Goal: Obtain resource: Obtain resource

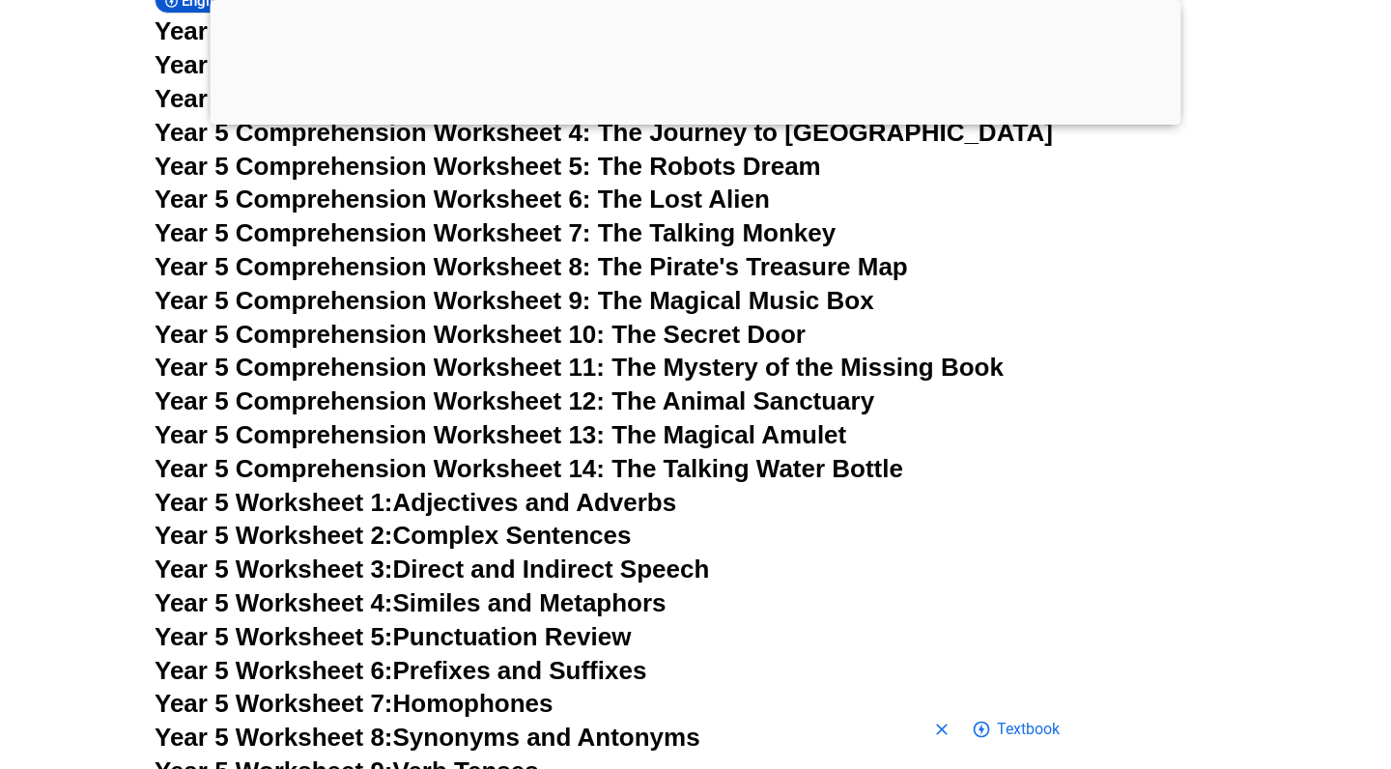
scroll to position [9549, 0]
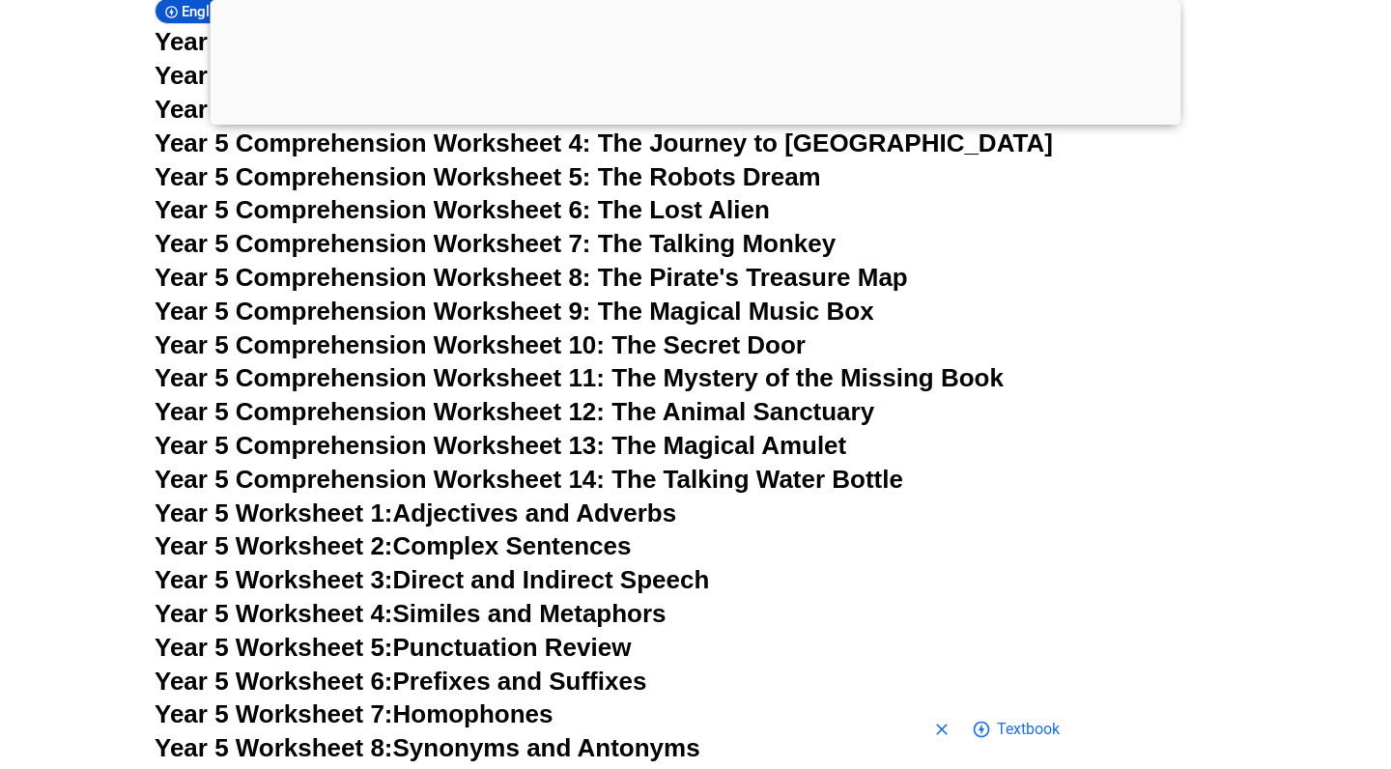
click at [497, 498] on link "Year 5 Worksheet 1: Adjectives and Adverbs" at bounding box center [416, 512] width 522 height 29
click at [581, 531] on link "Year 5 Worksheet 2: Complex Sentences" at bounding box center [393, 545] width 476 height 29
click at [449, 565] on link "Year 5 Worksheet 3: Direct and Indirect Speech" at bounding box center [432, 579] width 554 height 29
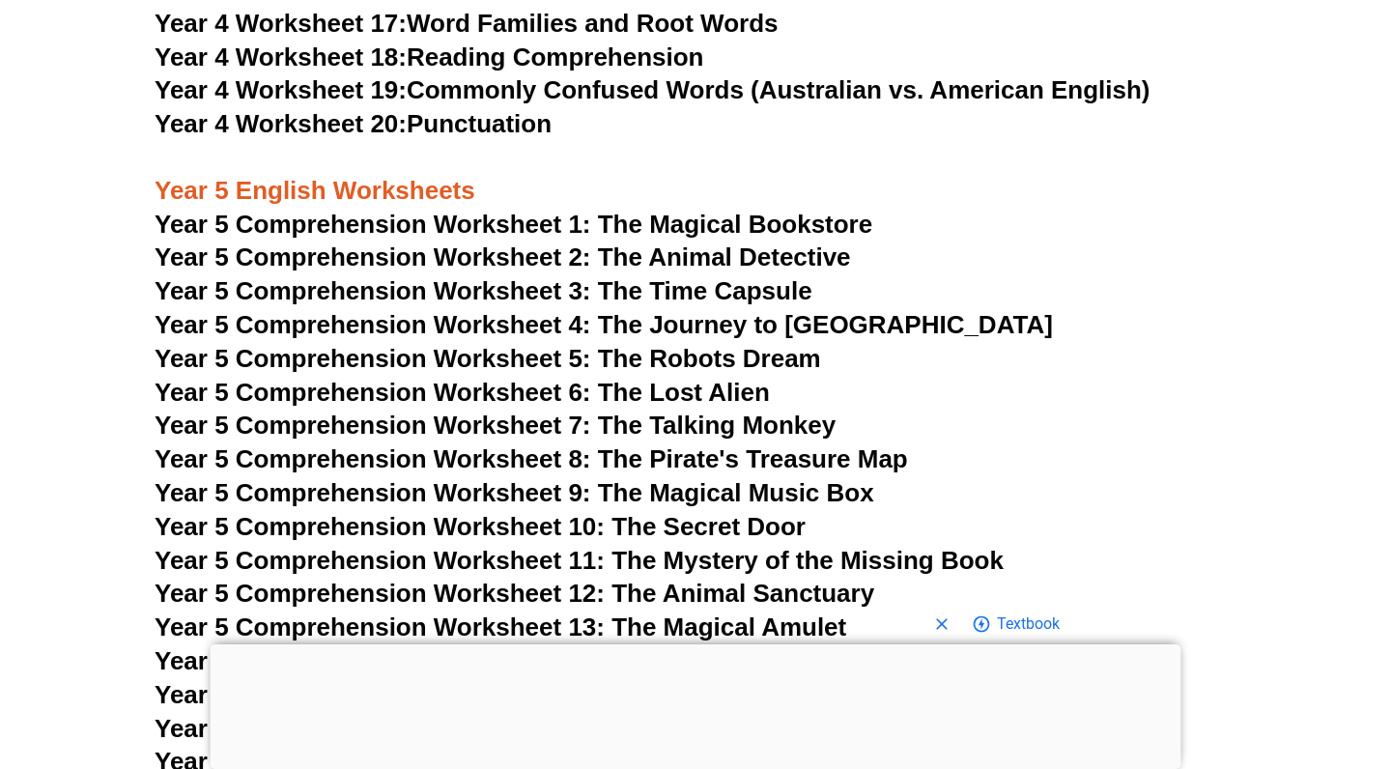
scroll to position [9029, 0]
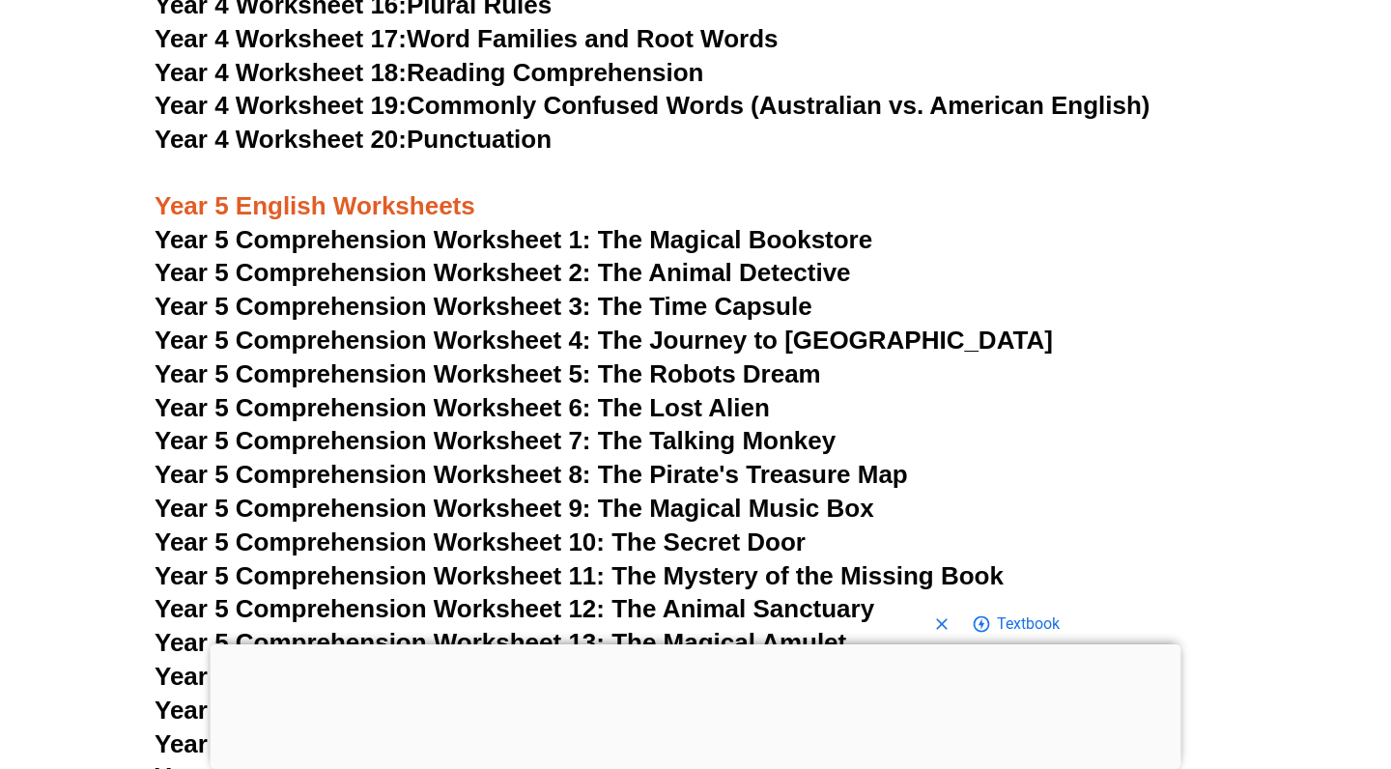
click at [668, 695] on link "Year 5 Worksheet 1: Adjectives and Adverbs" at bounding box center [416, 709] width 522 height 29
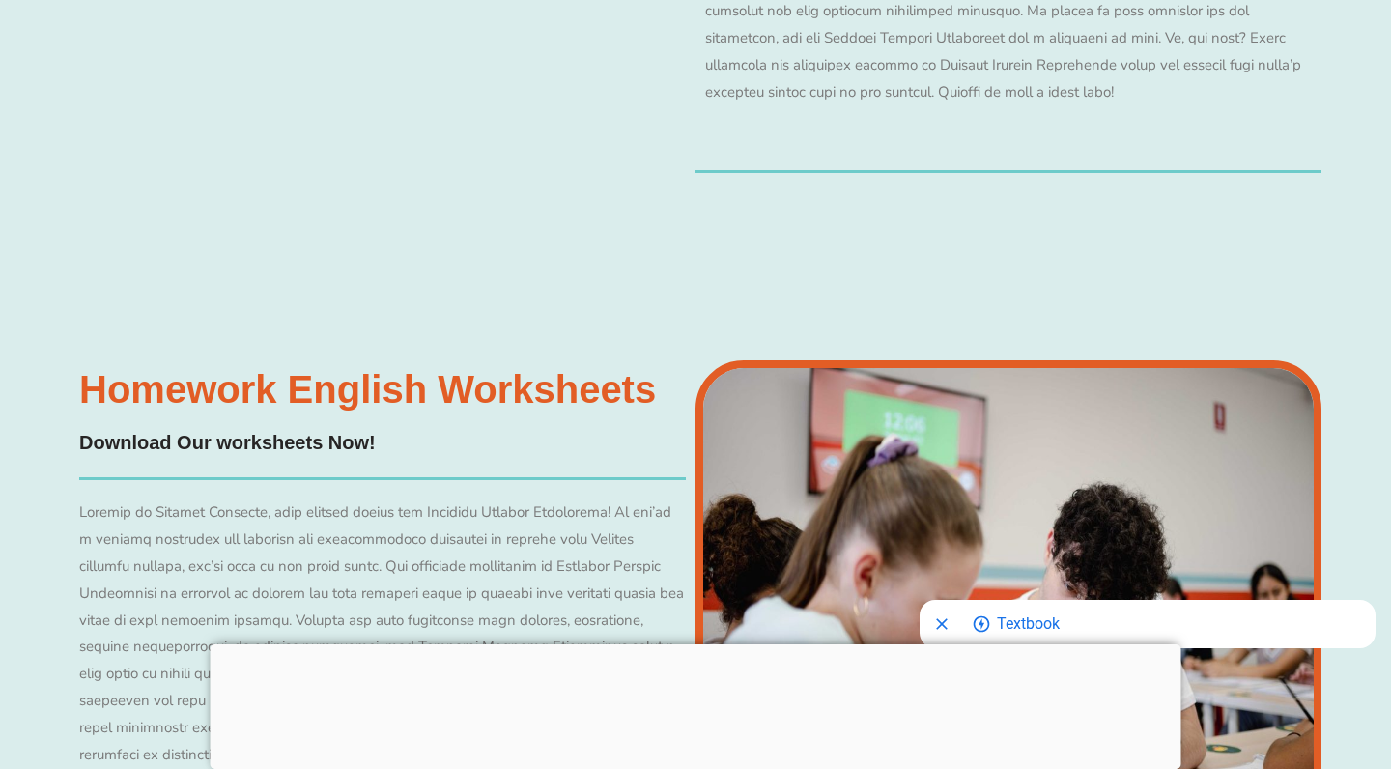
scroll to position [9041, 0]
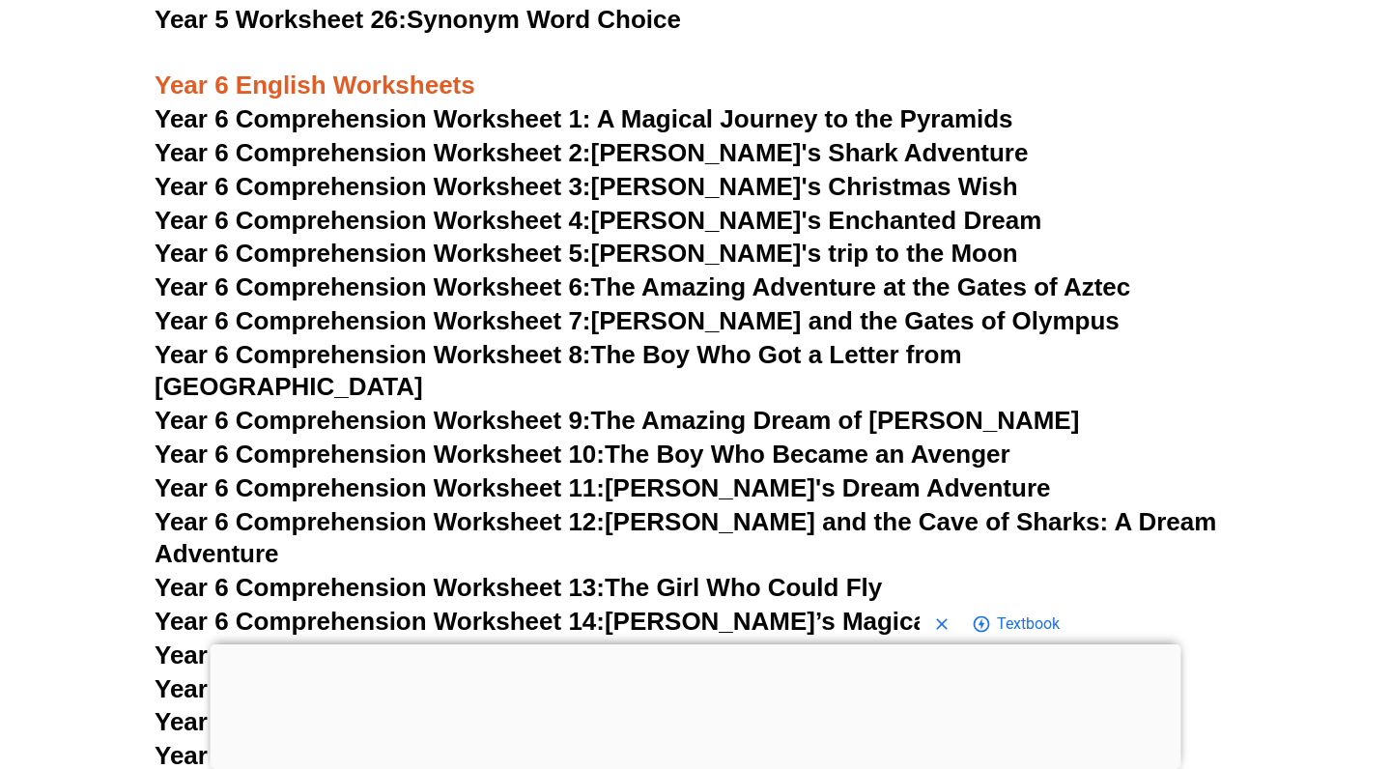
scroll to position [10584, 0]
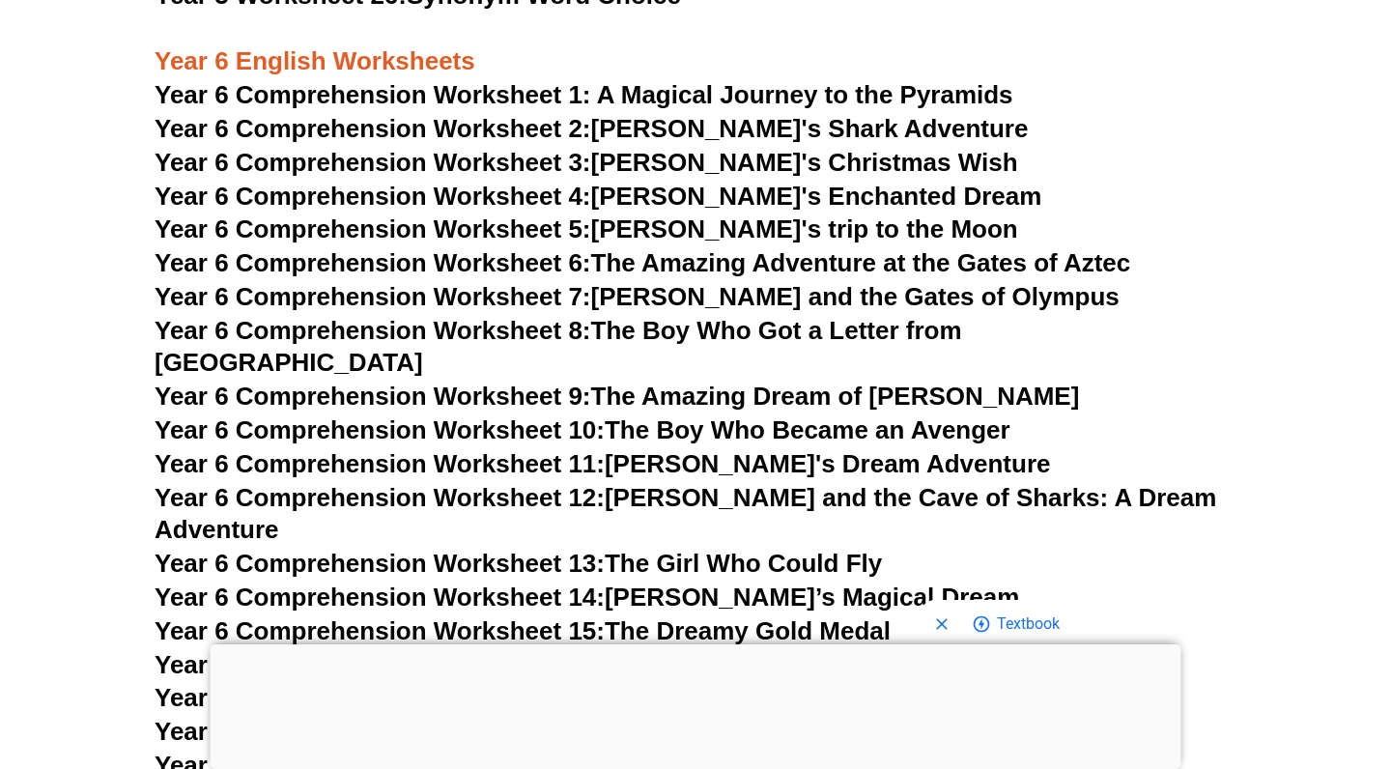
click at [599, 650] on link "Year 6 Worksheet 1: Colons and Semicolons" at bounding box center [416, 664] width 523 height 29
click at [458, 683] on link "Year 6 Worksheet 2: Active vs. Passive Voice" at bounding box center [418, 697] width 527 height 29
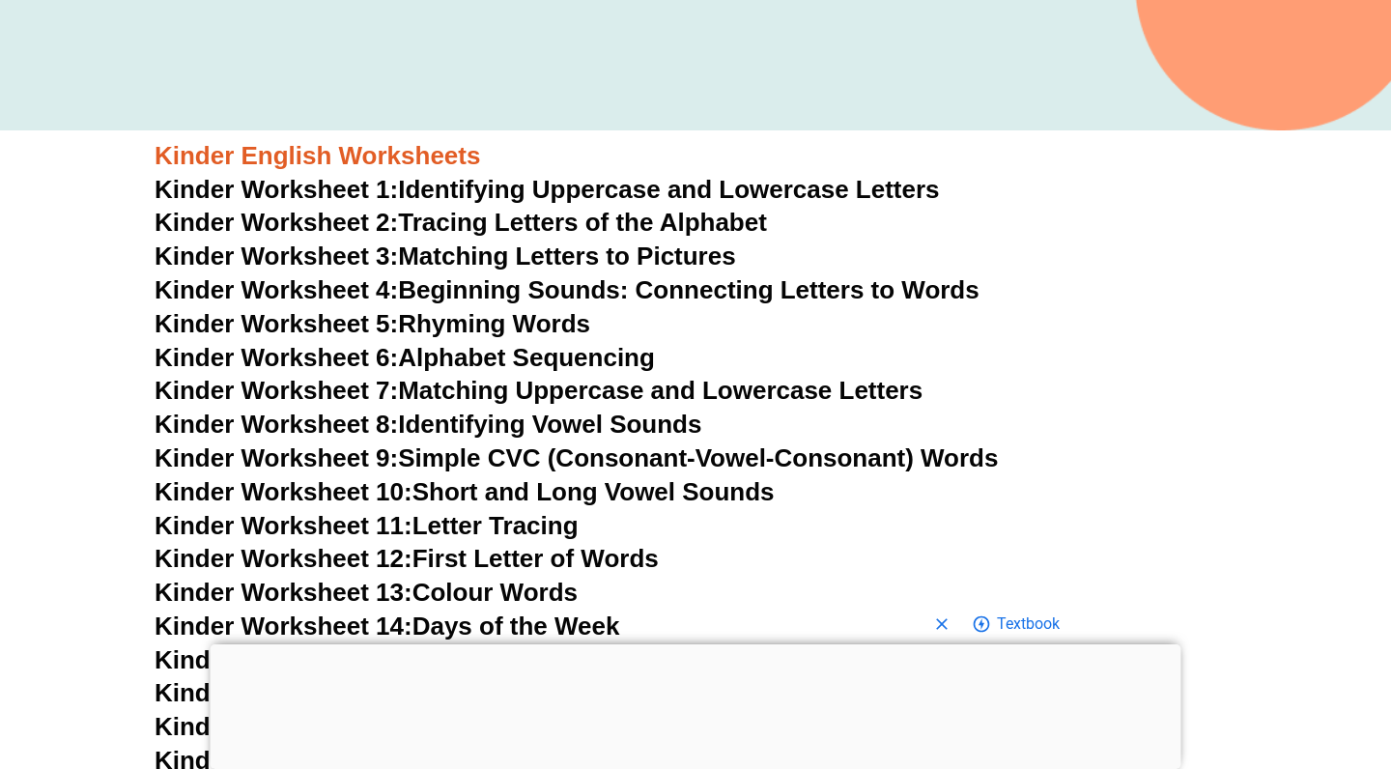
scroll to position [432, 0]
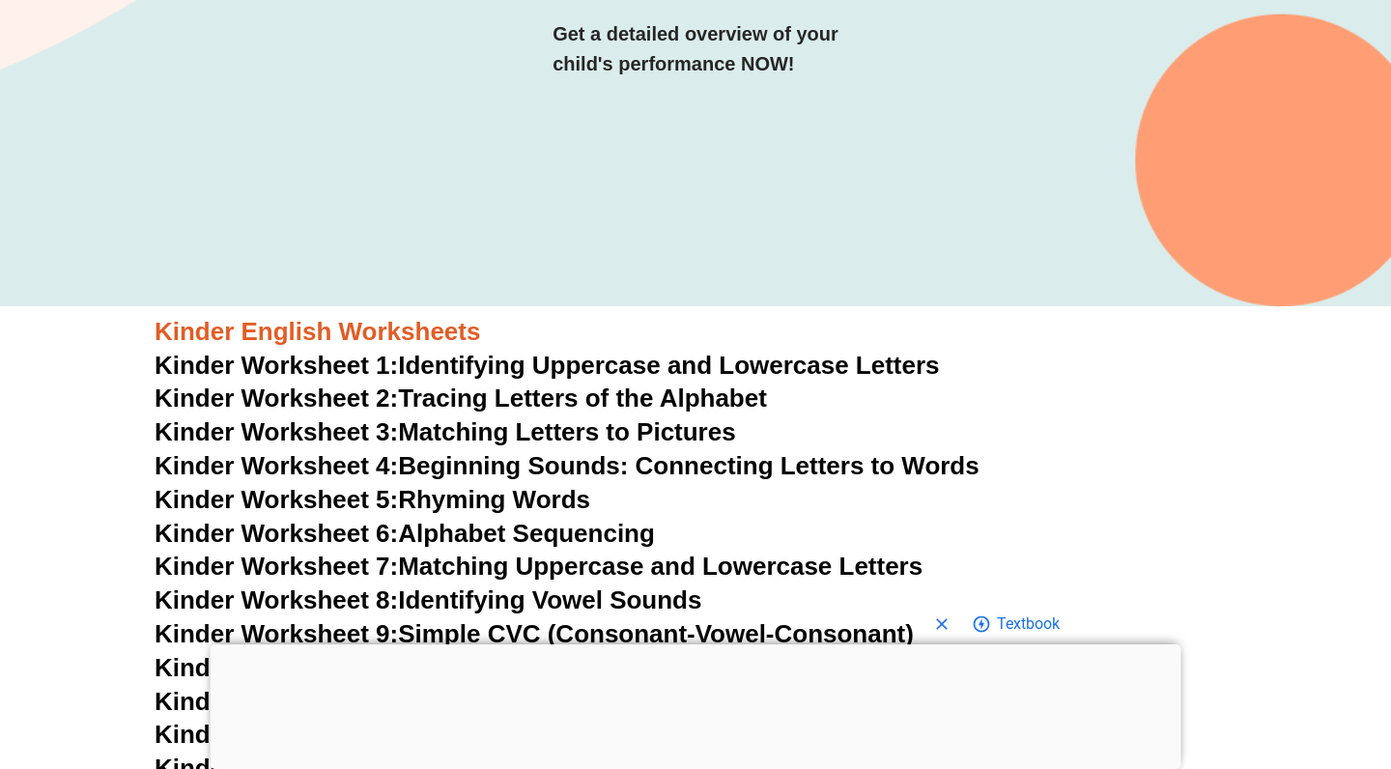
click at [696, 402] on link "Kinder Worksheet 2: Tracing Letters of the Alphabet" at bounding box center [461, 397] width 612 height 29
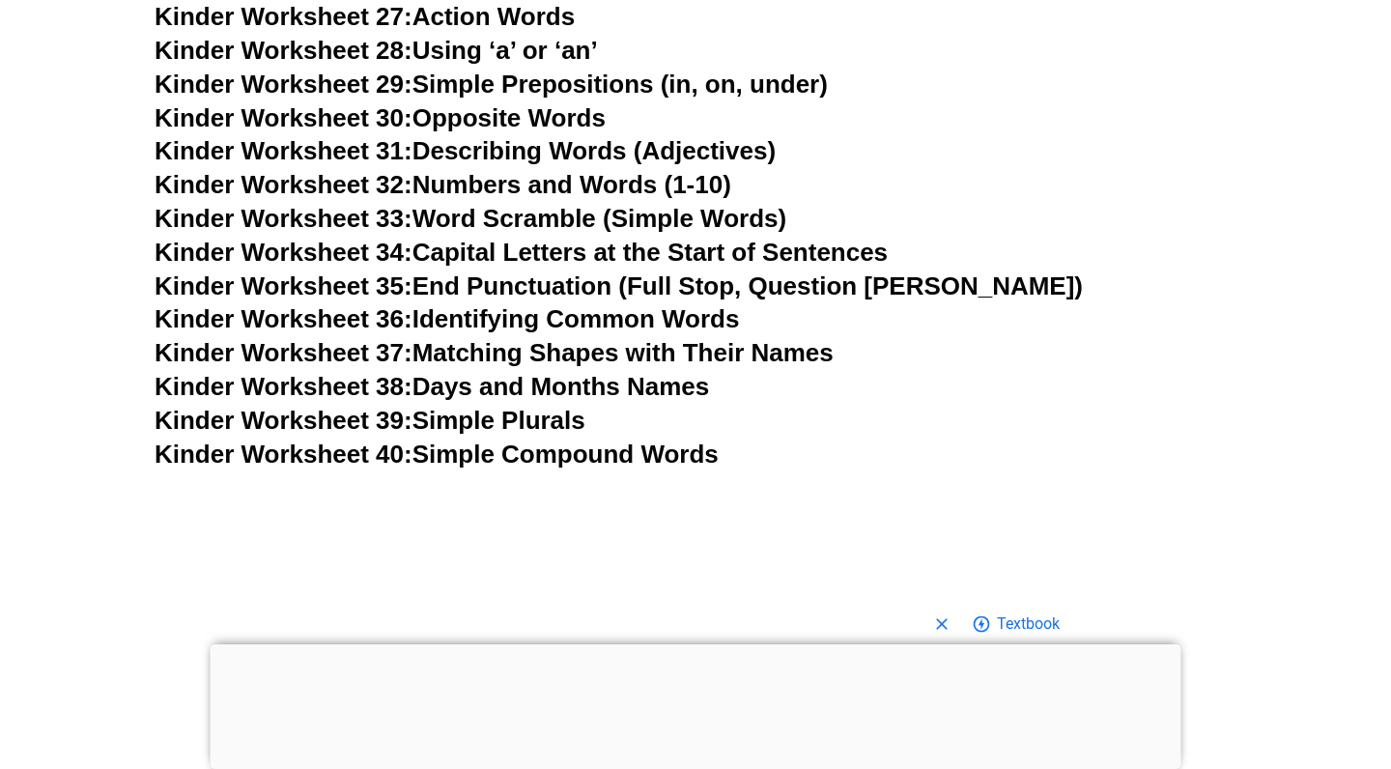
scroll to position [1658, 0]
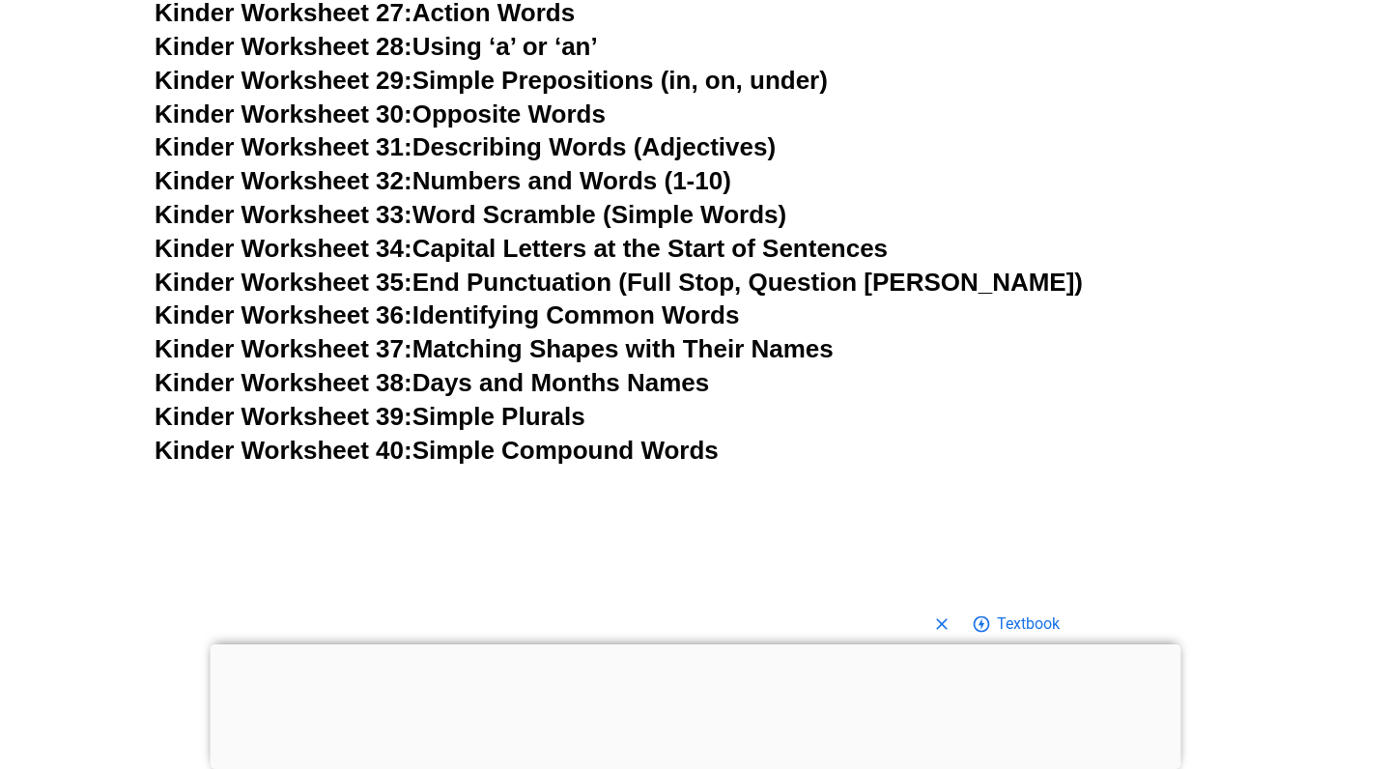
click at [583, 402] on link "Kinder Worksheet 39: Simple Plurals" at bounding box center [370, 416] width 431 height 29
